Goal: Check status

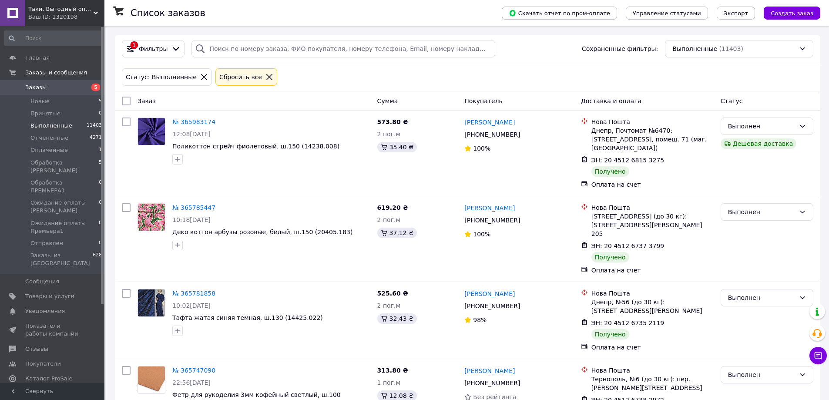
click at [265, 77] on icon at bounding box center [269, 77] width 8 height 8
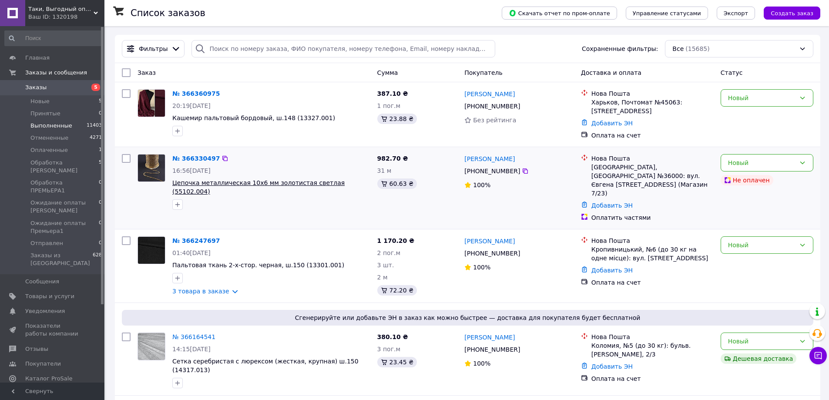
click at [249, 181] on span "Цепочка металлическая 10х6 мм золотистая светлая (55102.004)" at bounding box center [258, 187] width 172 height 16
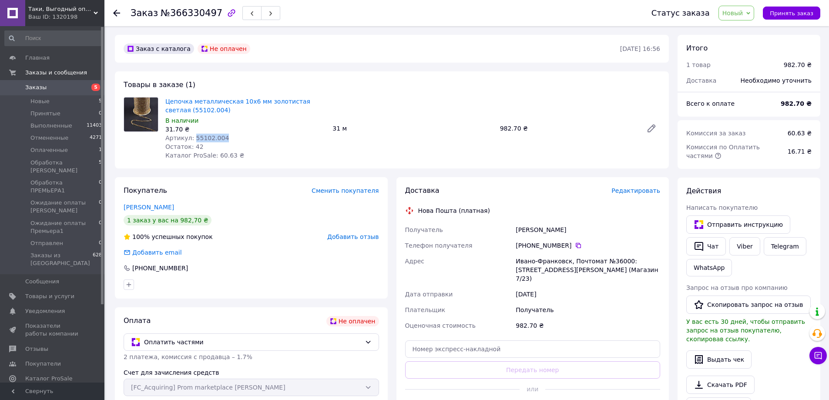
drag, startPoint x: 191, startPoint y: 140, endPoint x: 223, endPoint y: 135, distance: 32.5
click at [223, 135] on div "Артикул: 55102.004" at bounding box center [245, 138] width 160 height 9
copy span "55102.004"
click at [116, 12] on icon at bounding box center [116, 13] width 7 height 7
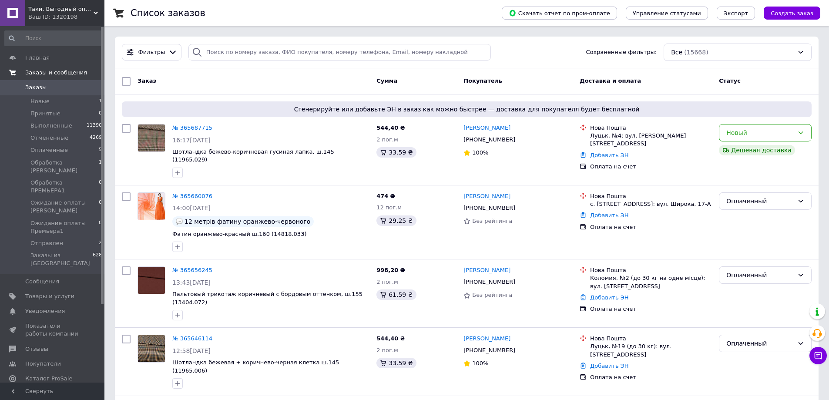
click at [41, 73] on span "Заказы и сообщения" at bounding box center [56, 73] width 62 height 8
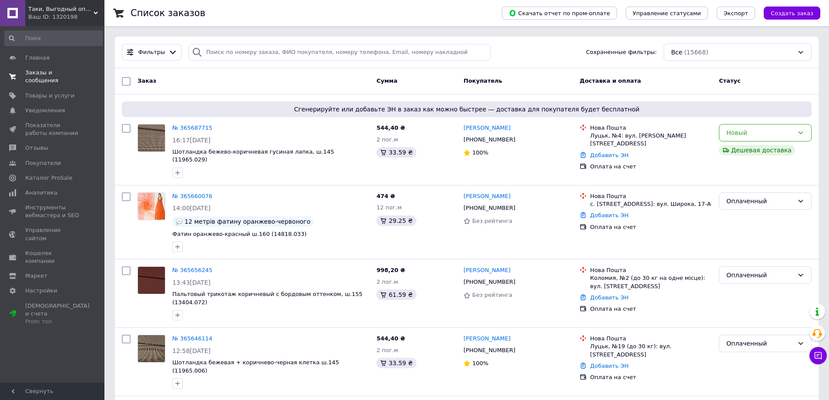
click at [41, 73] on span "Заказы и сообщения" at bounding box center [52, 77] width 55 height 16
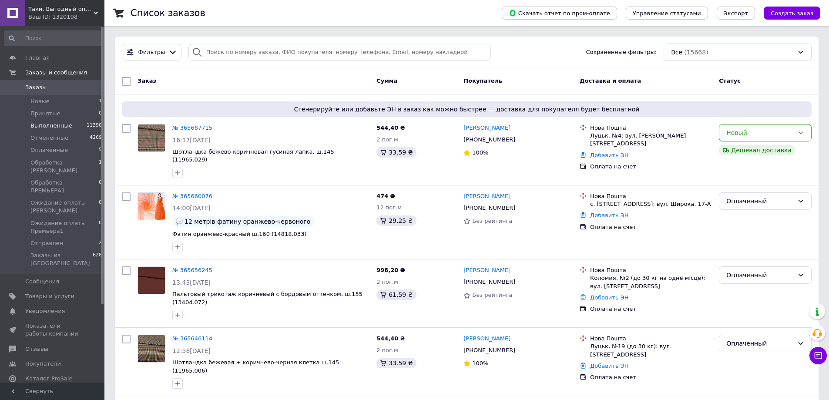
click at [52, 123] on span "Выполненные" at bounding box center [51, 126] width 42 height 8
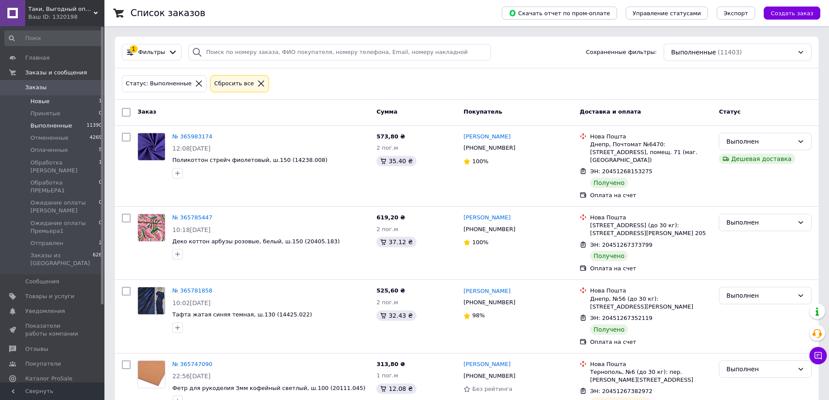
click at [49, 101] on li "Новые 1" at bounding box center [53, 101] width 107 height 12
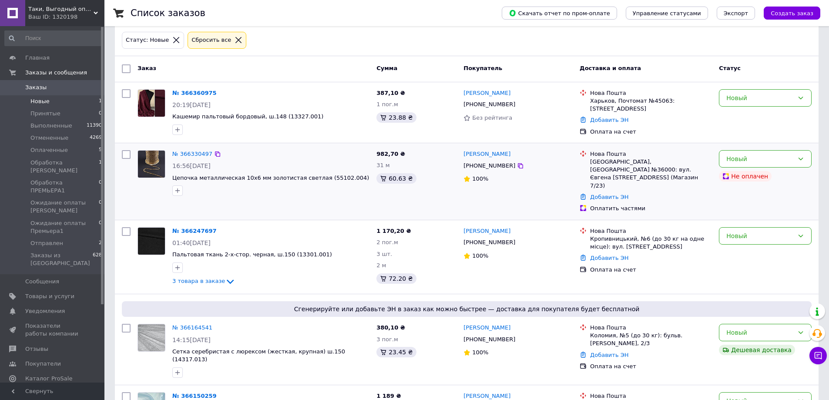
scroll to position [76, 0]
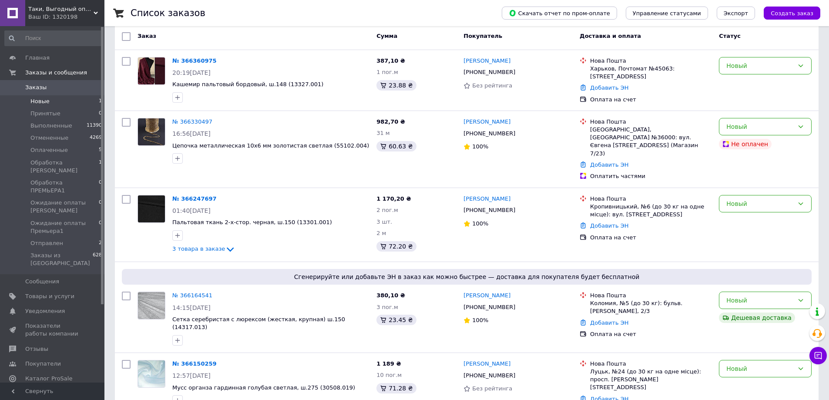
click at [38, 375] on span "Каталог ProSale" at bounding box center [48, 379] width 47 height 8
